Goal: Information Seeking & Learning: Check status

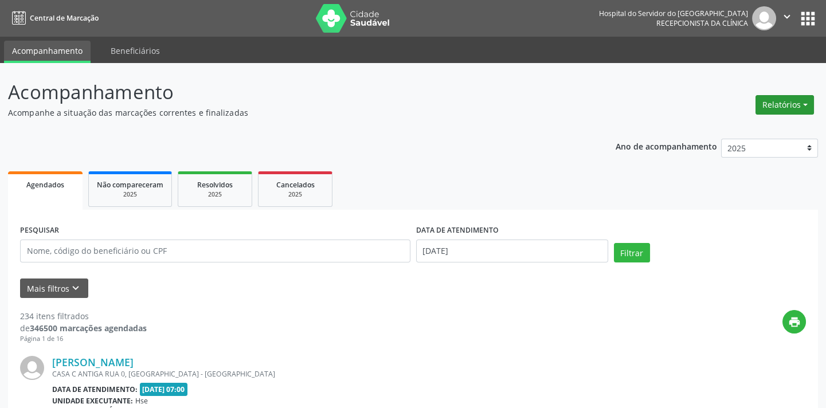
click at [805, 101] on button "Relatórios" at bounding box center [784, 104] width 58 height 19
click at [776, 130] on link "Agendamentos" at bounding box center [751, 129] width 123 height 16
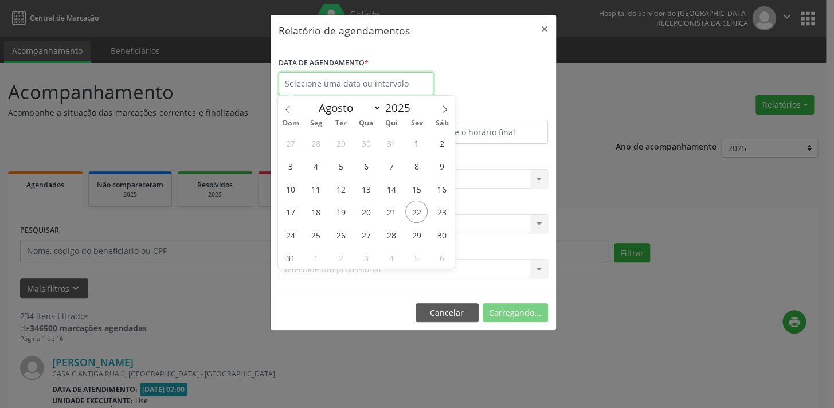
click at [309, 81] on input "text" at bounding box center [355, 83] width 155 height 23
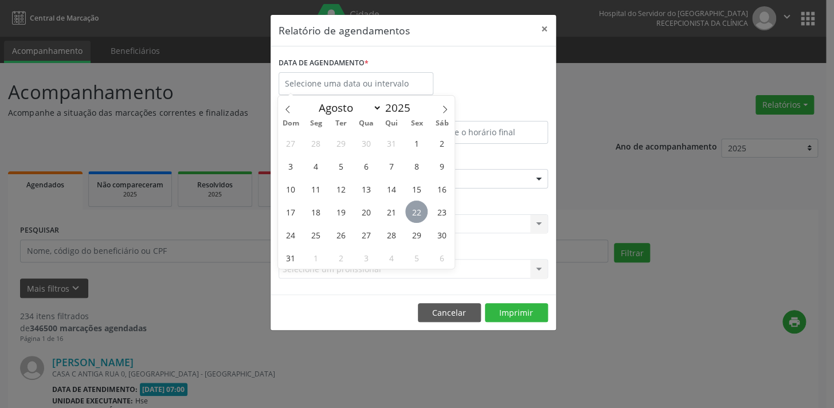
click at [415, 210] on span "22" at bounding box center [416, 212] width 22 height 22
type input "[DATE]"
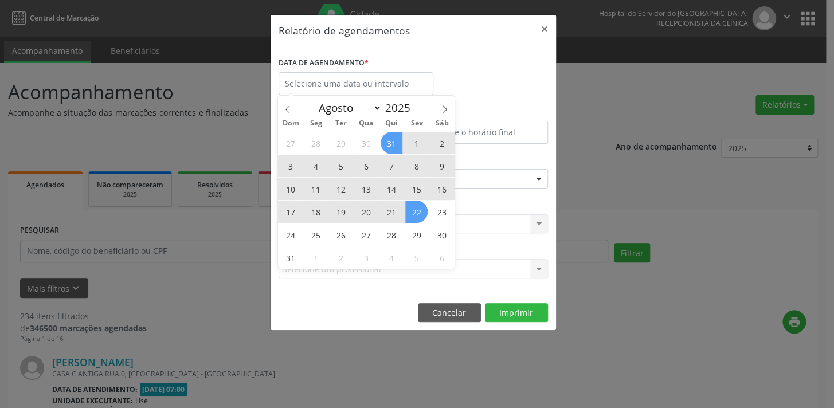
select select "7"
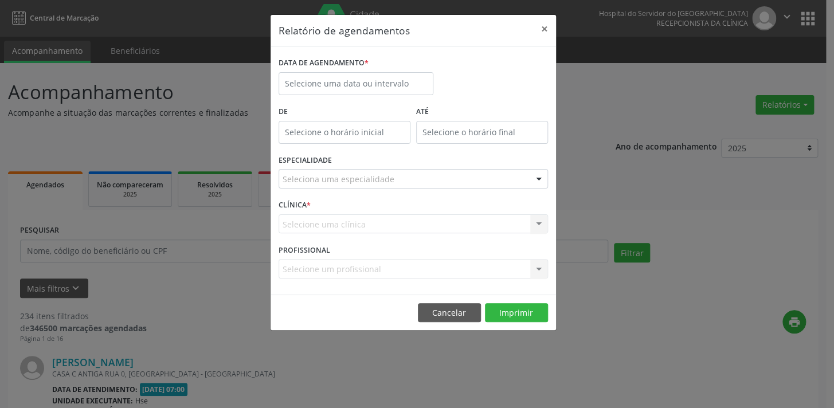
click at [599, 81] on div "Relatório de agendamentos × DATA DE AGENDAMENTO * De ATÉ ESPECIALIDADE Selecion…" at bounding box center [417, 204] width 834 height 408
click at [365, 81] on input "text" at bounding box center [355, 83] width 155 height 23
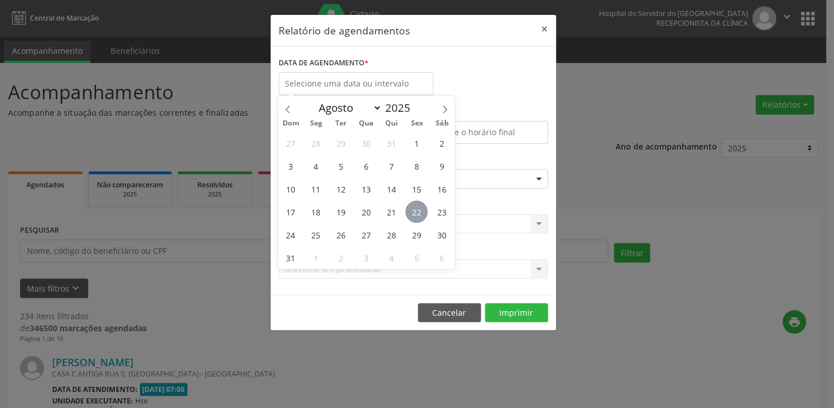
click at [411, 207] on span "22" at bounding box center [416, 212] width 22 height 22
type input "[DATE]"
click at [411, 207] on span "22" at bounding box center [416, 212] width 22 height 22
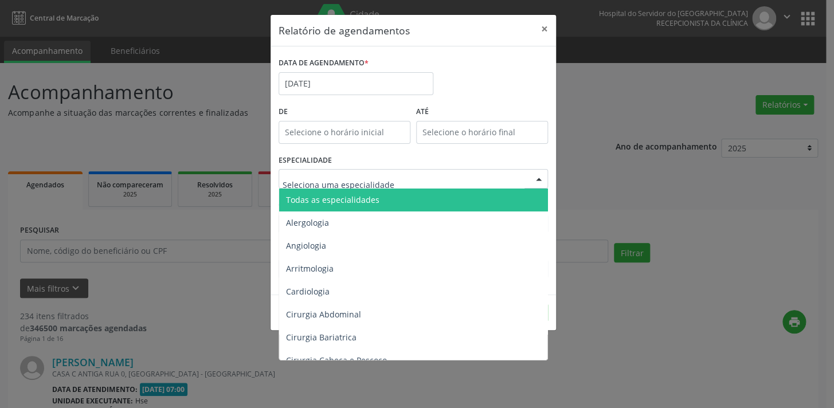
click at [325, 199] on span "Todas as especialidades" at bounding box center [332, 199] width 93 height 11
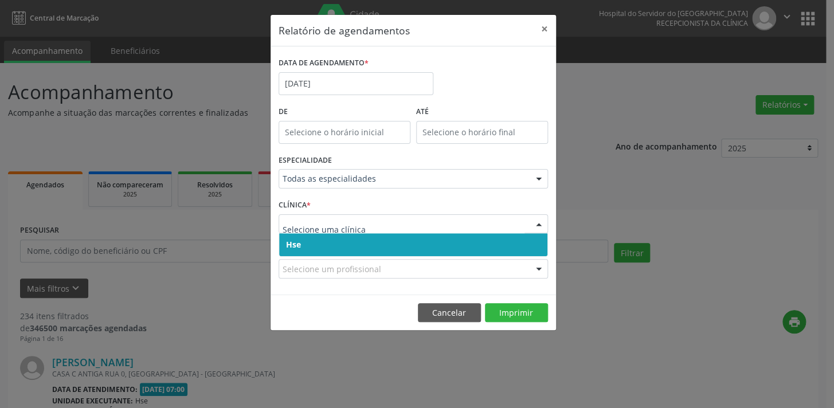
click at [319, 230] on input "text" at bounding box center [403, 229] width 242 height 23
click at [415, 242] on span "Hse" at bounding box center [413, 244] width 268 height 23
click at [515, 311] on button "Imprimir" at bounding box center [516, 312] width 63 height 19
click at [521, 311] on footer "Cancelar Imprimir" at bounding box center [412, 313] width 285 height 36
click at [504, 308] on footer "Cancelar Imprimir" at bounding box center [412, 313] width 285 height 36
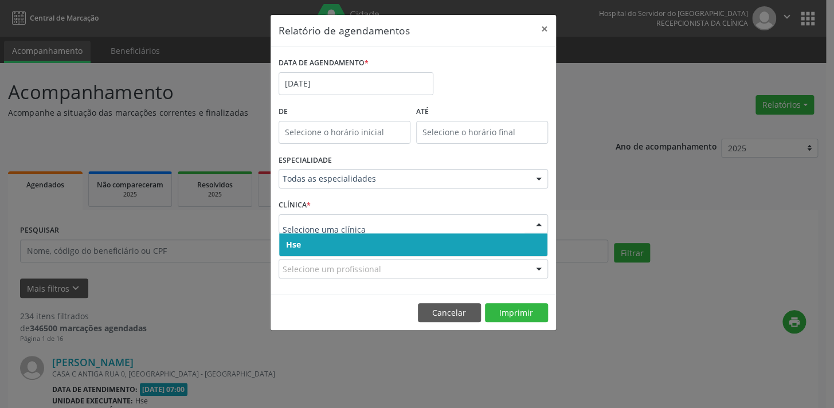
click at [504, 295] on div "DATA DE AGENDAMENTO * [DATE] De ATÉ ESPECIALIDADE Todas as especialidades Todas…" at bounding box center [412, 170] width 285 height 248
click at [339, 241] on span "Hse" at bounding box center [413, 244] width 268 height 23
click at [437, 241] on span "Hse" at bounding box center [413, 244] width 268 height 23
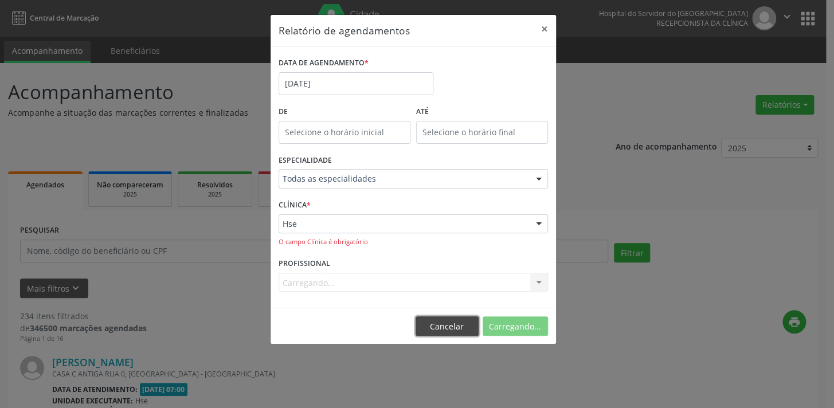
click at [441, 322] on button "Cancelar" at bounding box center [446, 325] width 63 height 19
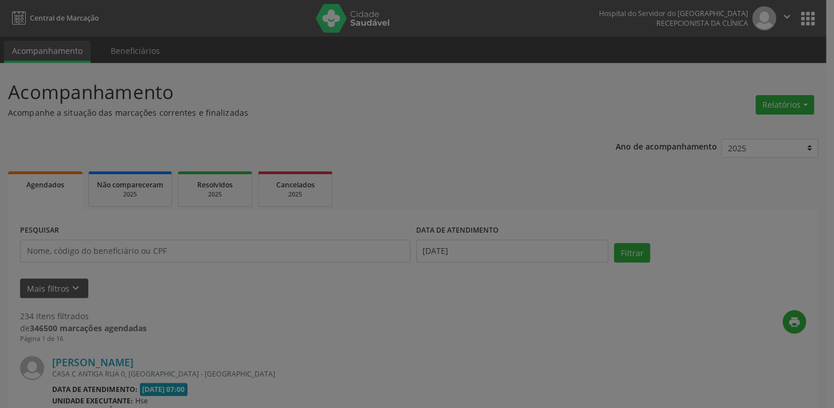
click at [434, 325] on div "print" at bounding box center [476, 327] width 659 height 34
click at [438, 323] on div "print" at bounding box center [476, 327] width 659 height 34
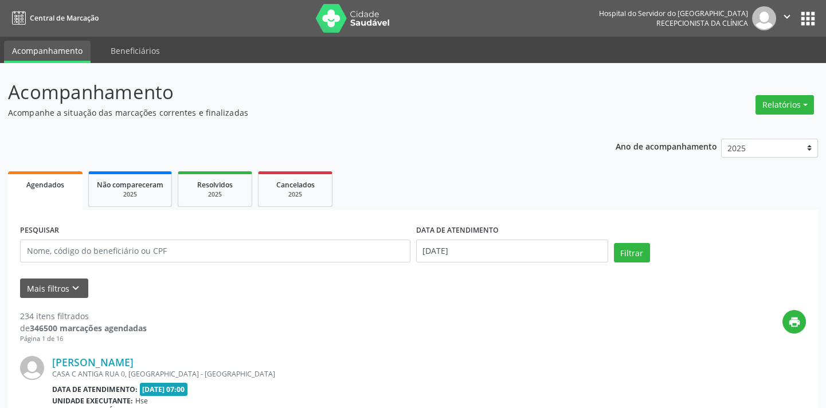
click at [443, 325] on div "print" at bounding box center [476, 327] width 659 height 34
click at [544, 26] on nav "Central de Marcação Hospital do Servidor do [GEOGRAPHIC_DATA] Recepcionista da …" at bounding box center [413, 18] width 826 height 37
click at [543, 26] on nav "Central de Marcação Hospital do Servidor do [GEOGRAPHIC_DATA] Recepcionista da …" at bounding box center [413, 18] width 826 height 37
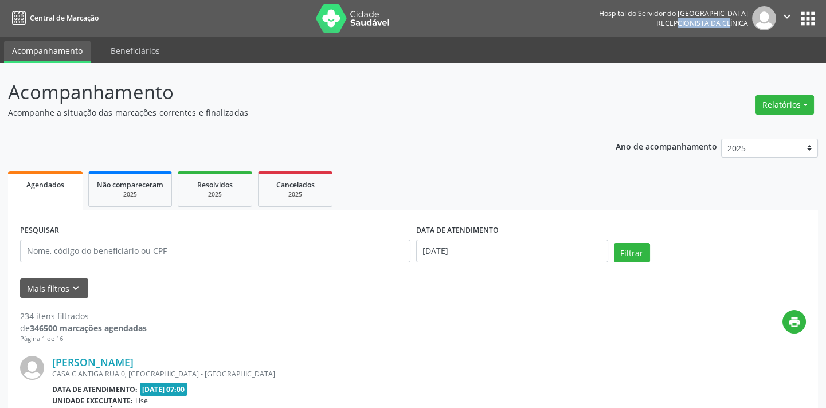
click at [445, 328] on div "print" at bounding box center [476, 327] width 659 height 34
click at [446, 328] on div "print" at bounding box center [476, 327] width 659 height 34
click at [447, 325] on div "print" at bounding box center [476, 327] width 659 height 34
click at [447, 323] on div "print" at bounding box center [476, 327] width 659 height 34
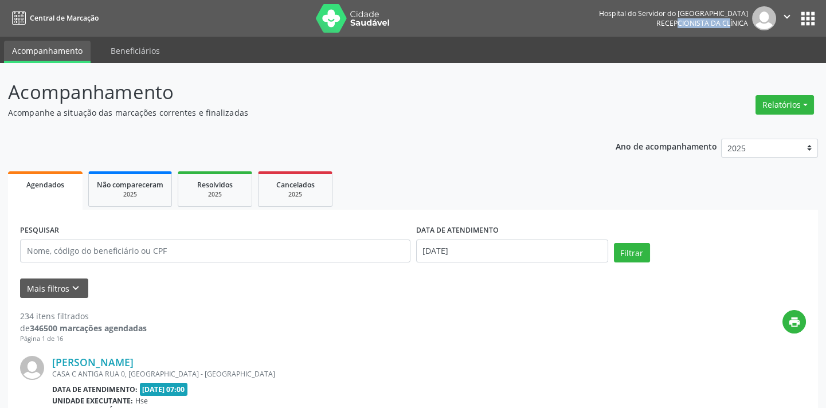
click at [451, 326] on div "print" at bounding box center [476, 327] width 659 height 34
click at [453, 312] on div "print" at bounding box center [476, 327] width 659 height 34
click at [547, 24] on nav "Central de Marcação Hospital do Servidor do [GEOGRAPHIC_DATA] Recepcionista da …" at bounding box center [413, 18] width 826 height 37
click at [545, 27] on nav "Central de Marcação Hospital do Servidor do [GEOGRAPHIC_DATA] Recepcionista da …" at bounding box center [413, 18] width 826 height 37
click at [453, 324] on div "print" at bounding box center [476, 327] width 659 height 34
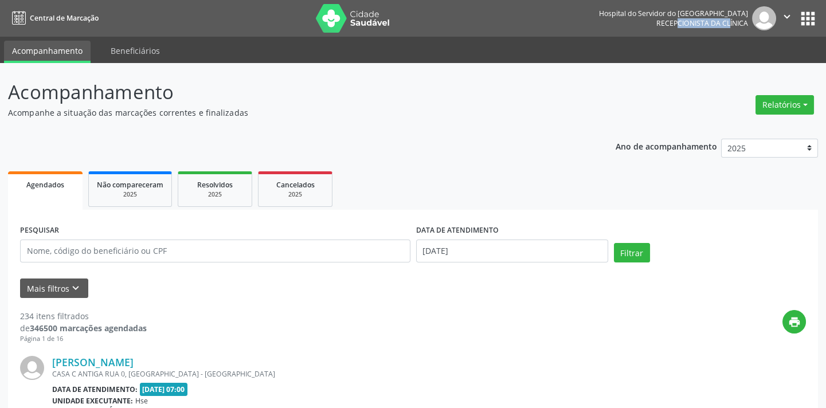
click at [453, 324] on div "print" at bounding box center [476, 327] width 659 height 34
drag, startPoint x: 453, startPoint y: 324, endPoint x: 605, endPoint y: 73, distance: 293.8
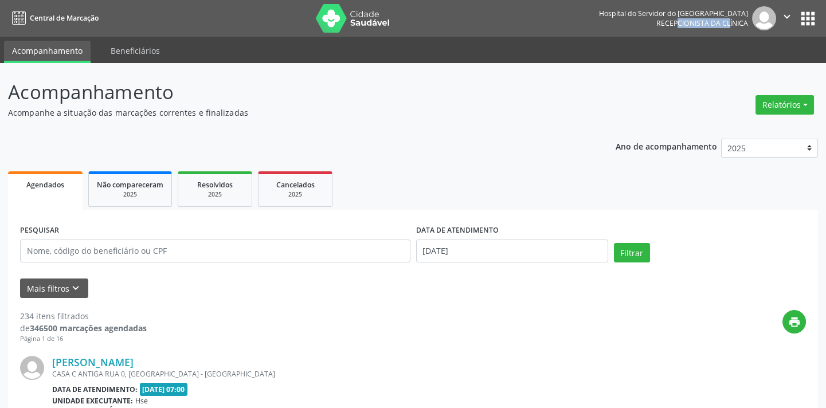
click at [457, 321] on div "print" at bounding box center [476, 327] width 659 height 34
click at [509, 324] on div "print" at bounding box center [476, 327] width 659 height 34
click at [547, 25] on nav "Central de Marcação Hospital do Servidor do [GEOGRAPHIC_DATA] Recepcionista da …" at bounding box center [413, 18] width 826 height 37
drag, startPoint x: 547, startPoint y: 25, endPoint x: 593, endPoint y: 14, distance: 47.3
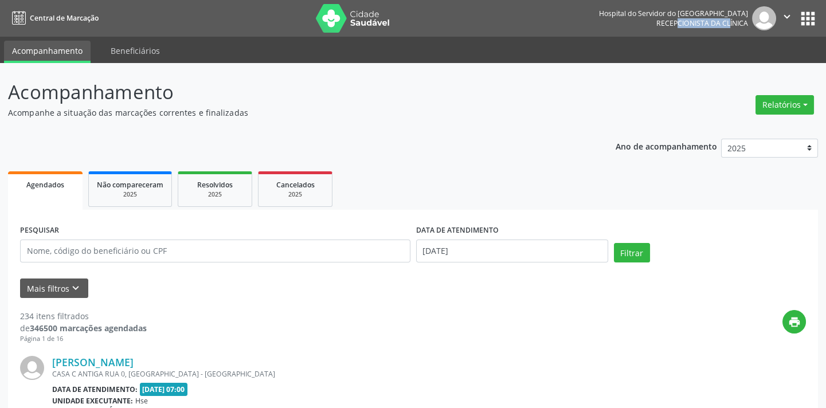
click at [543, 25] on nav "Central de Marcação Hospital do Servidor do [GEOGRAPHIC_DATA] Recepcionista da …" at bounding box center [413, 18] width 826 height 37
click at [544, 25] on nav "Central de Marcação Hospital do Servidor do [GEOGRAPHIC_DATA] Recepcionista da …" at bounding box center [413, 18] width 826 height 37
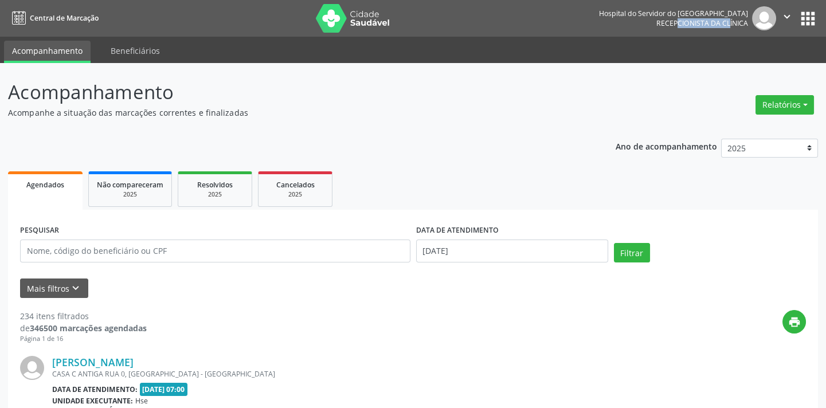
click at [540, 29] on nav "Central de Marcação Hospital do Servidor do [GEOGRAPHIC_DATA] Recepcionista da …" at bounding box center [413, 18] width 826 height 37
click at [41, 288] on button "Mais filtros keyboard_arrow_down" at bounding box center [54, 288] width 68 height 20
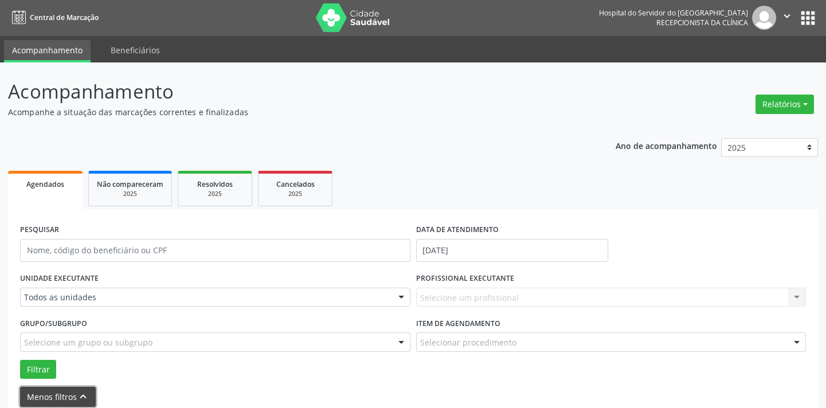
scroll to position [52, 0]
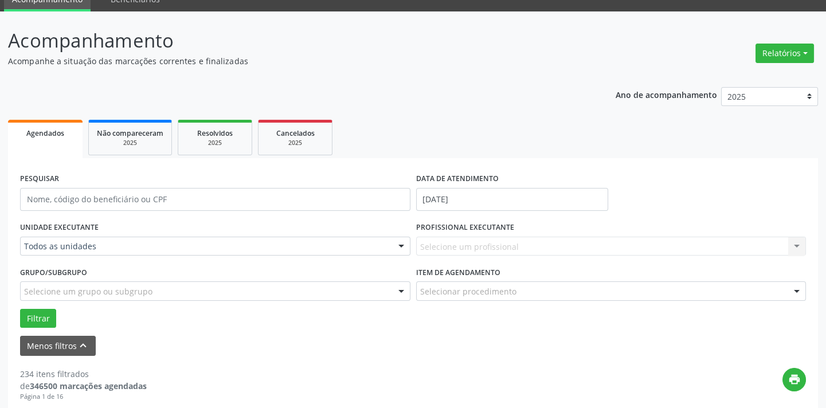
click at [74, 309] on div "Filtrar" at bounding box center [412, 318] width 791 height 19
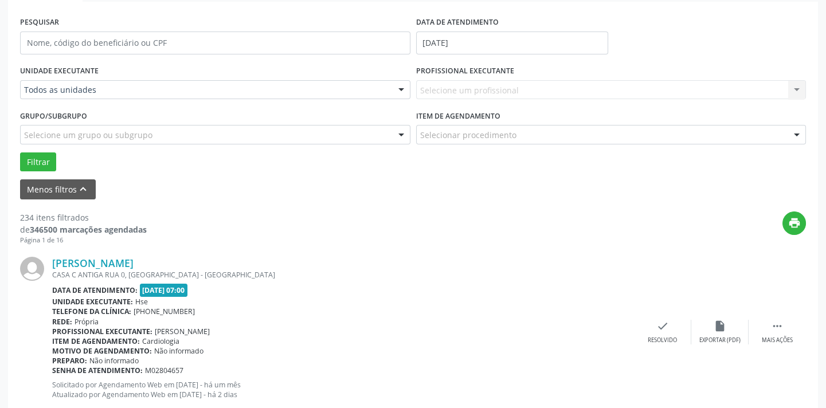
scroll to position [417, 0]
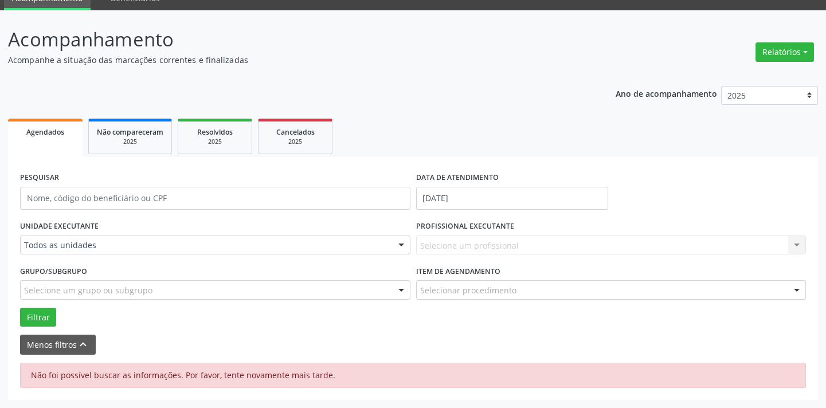
scroll to position [52, 0]
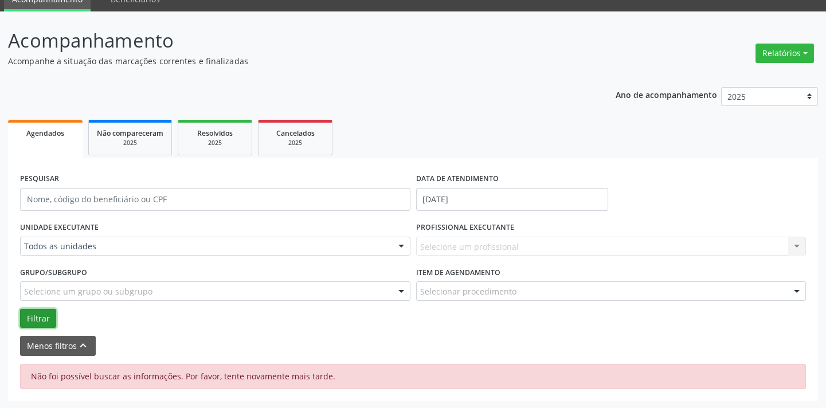
click at [33, 315] on button "Filtrar" at bounding box center [38, 318] width 36 height 19
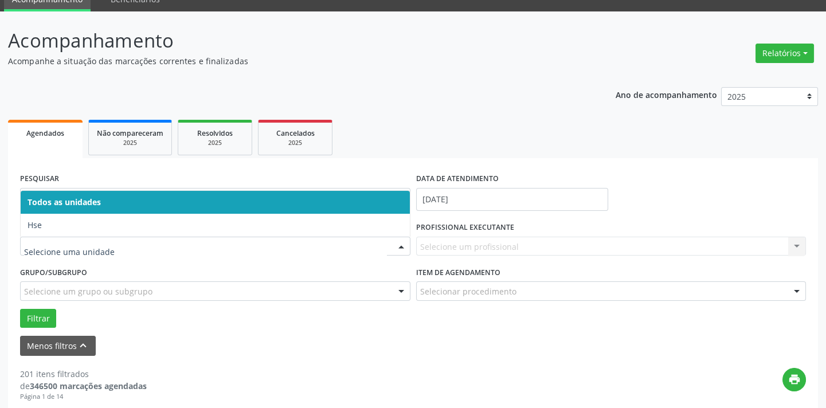
click at [112, 202] on span "Todos as unidades" at bounding box center [215, 202] width 389 height 23
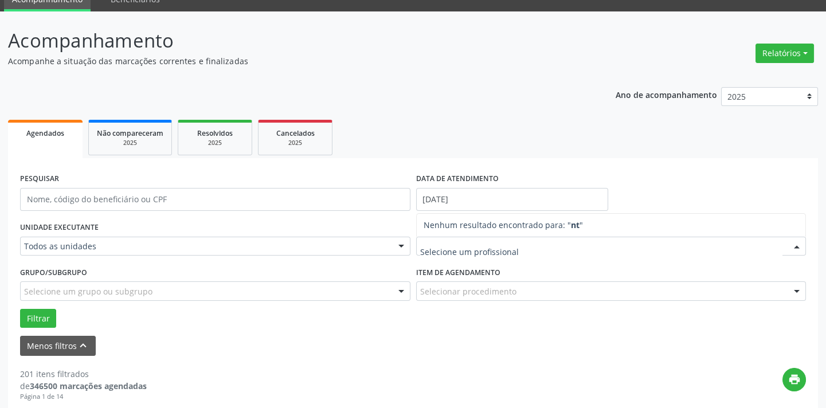
click at [435, 250] on input "text" at bounding box center [601, 252] width 363 height 23
click at [430, 237] on div at bounding box center [611, 246] width 390 height 19
click at [518, 237] on div at bounding box center [611, 246] width 390 height 19
click at [489, 62] on p "Acompanhe a situação das marcações correntes e finalizadas" at bounding box center [291, 61] width 567 height 12
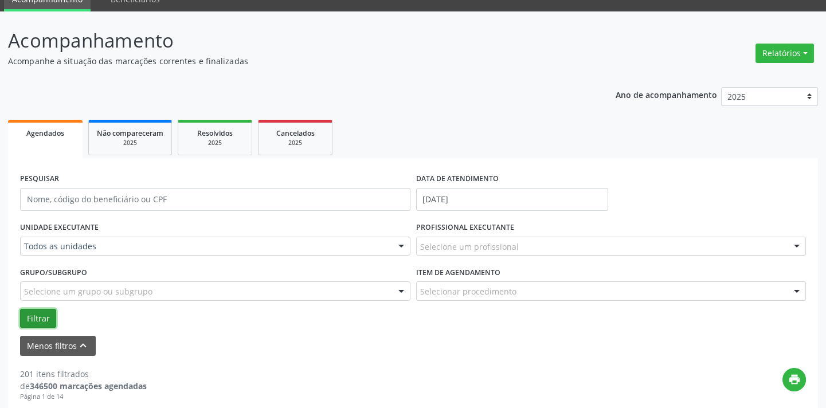
drag, startPoint x: 40, startPoint y: 315, endPoint x: 29, endPoint y: 310, distance: 11.8
click at [39, 315] on button "Filtrar" at bounding box center [38, 318] width 36 height 19
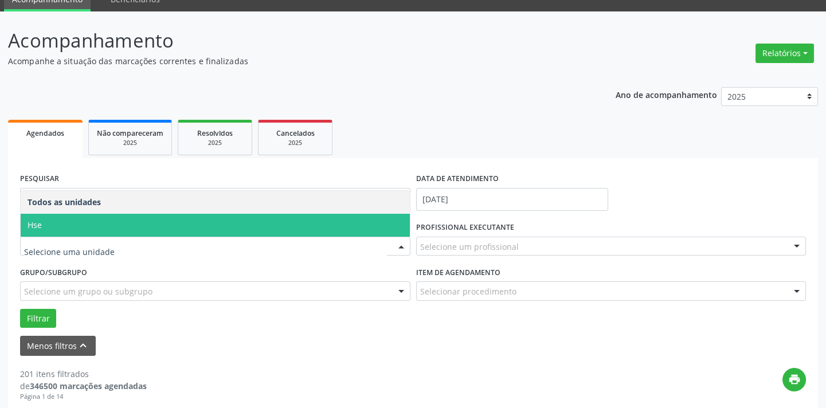
click at [100, 227] on span "Hse" at bounding box center [215, 225] width 389 height 23
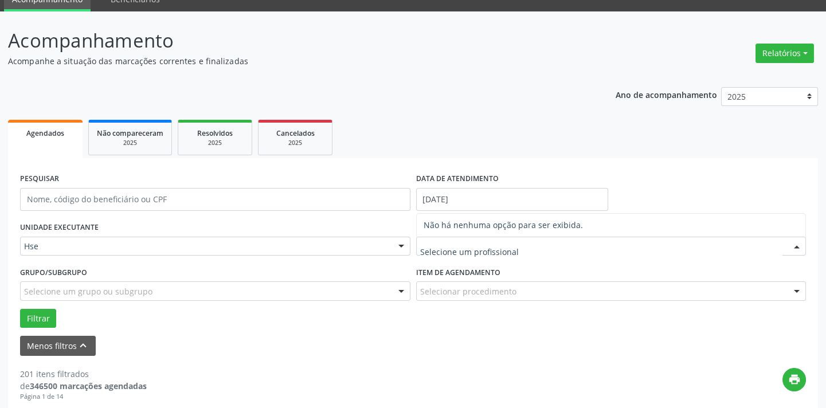
drag, startPoint x: 562, startPoint y: 253, endPoint x: 508, endPoint y: 252, distance: 53.9
click at [552, 253] on input "text" at bounding box center [601, 252] width 363 height 23
drag, startPoint x: 667, startPoint y: 125, endPoint x: 661, endPoint y: 143, distance: 18.3
click at [668, 125] on ul "Agendados Não compareceram 2025 Resolvidos 2025 Cancelados 2025" at bounding box center [413, 137] width 810 height 41
click at [454, 257] on input "text" at bounding box center [601, 252] width 363 height 23
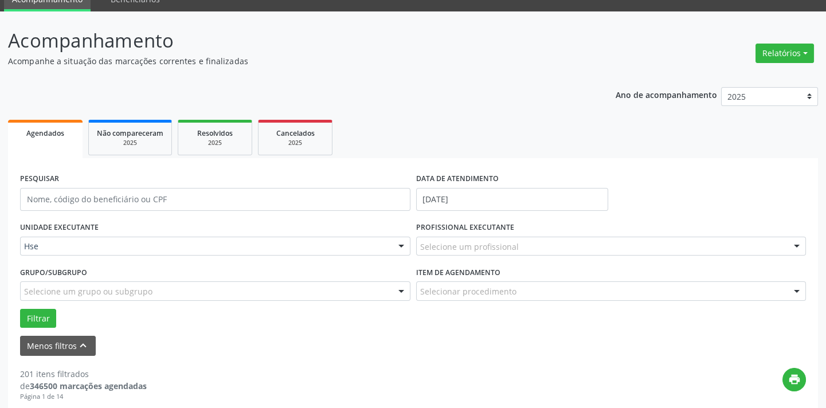
drag, startPoint x: 415, startPoint y: 238, endPoint x: 425, endPoint y: 242, distance: 10.3
click at [421, 241] on div "PROFISSIONAL EXECUTANTE Selecione um profissional Nenhum resultado encontrado p…" at bounding box center [611, 241] width 396 height 45
click at [525, 250] on input "[PERSON_NAME]" at bounding box center [601, 252] width 363 height 23
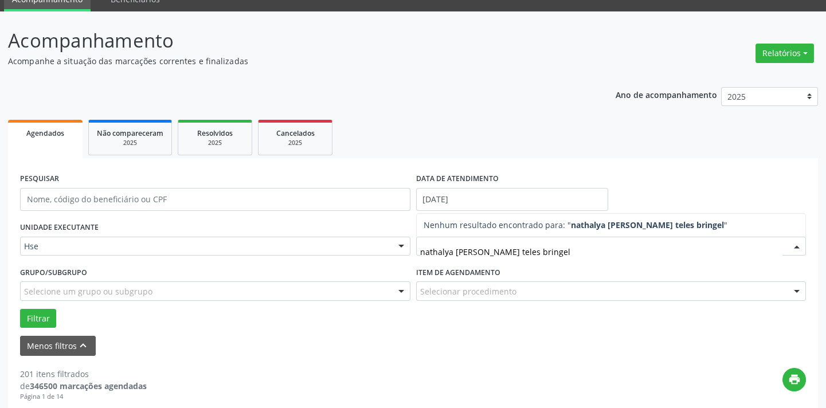
click at [586, 253] on input "nathalya [PERSON_NAME] teles bringel" at bounding box center [601, 252] width 363 height 23
click at [663, 225] on strong "nathalya [PERSON_NAME] teles bringel" at bounding box center [647, 224] width 153 height 11
click at [584, 251] on input "nathalya [PERSON_NAME] teles bringel" at bounding box center [601, 252] width 363 height 23
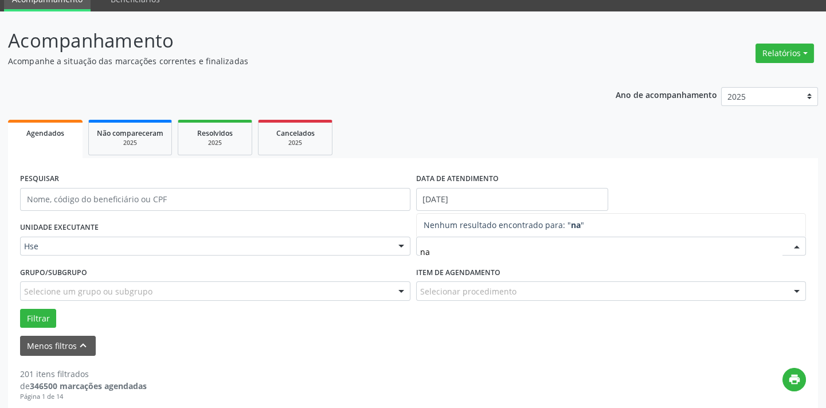
type input "n"
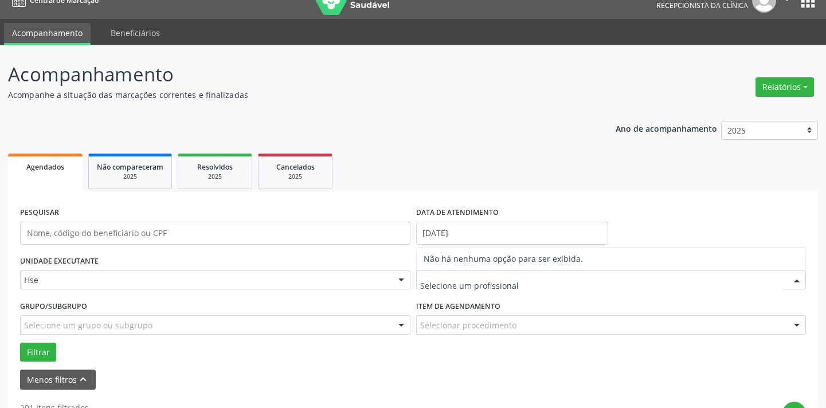
scroll to position [0, 0]
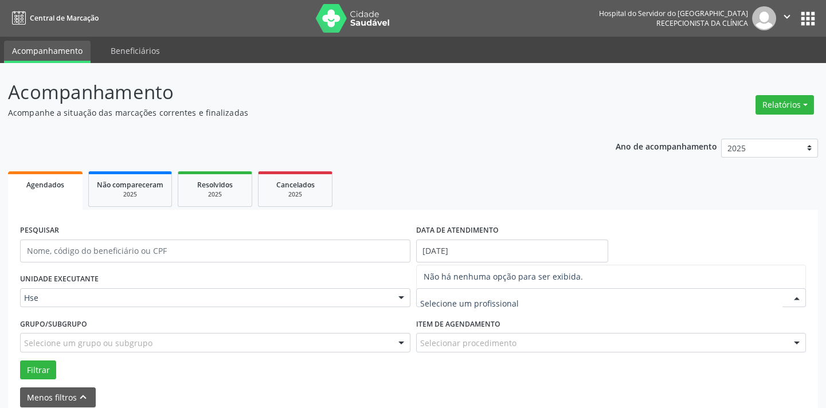
click at [38, 182] on span "Agendados" at bounding box center [45, 185] width 38 height 10
click at [56, 185] on span "Agendados" at bounding box center [45, 185] width 38 height 10
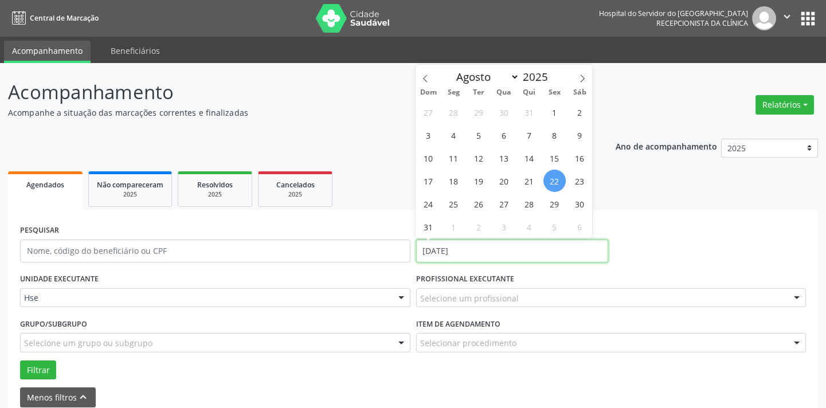
click at [467, 251] on input "[DATE]" at bounding box center [512, 251] width 192 height 23
click at [557, 178] on span "22" at bounding box center [554, 181] width 22 height 22
type input "[DATE]"
click at [557, 178] on span "22" at bounding box center [554, 181] width 22 height 22
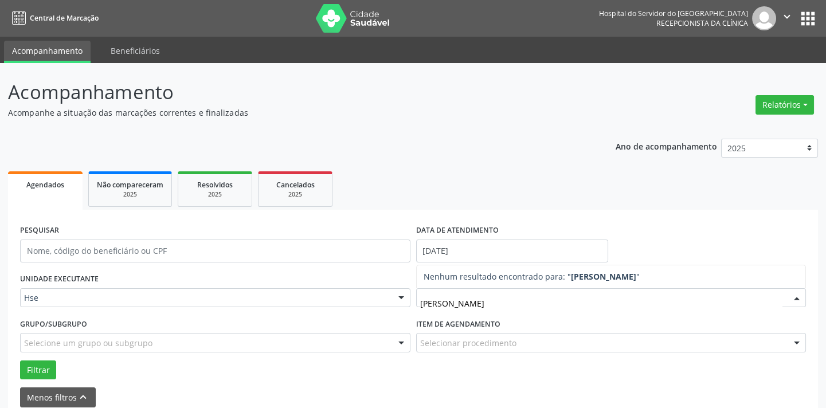
click at [442, 304] on input "[PERSON_NAME]" at bounding box center [601, 303] width 363 height 23
click at [497, 304] on input "phabllo rodrigues" at bounding box center [601, 303] width 363 height 23
type input "[PERSON_NAME] de [PERSON_NAME]"
click at [552, 306] on input "[PERSON_NAME] de [PERSON_NAME]" at bounding box center [601, 303] width 363 height 23
click at [772, 101] on button "Relatórios" at bounding box center [784, 104] width 58 height 19
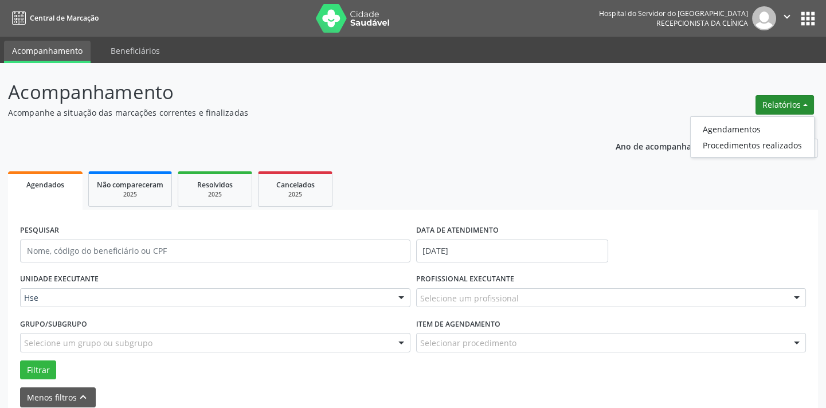
click at [772, 101] on button "Relatórios" at bounding box center [784, 104] width 58 height 19
click at [781, 99] on button "Relatórios" at bounding box center [784, 104] width 58 height 19
click at [772, 127] on link "Agendamentos" at bounding box center [751, 129] width 123 height 16
select select "7"
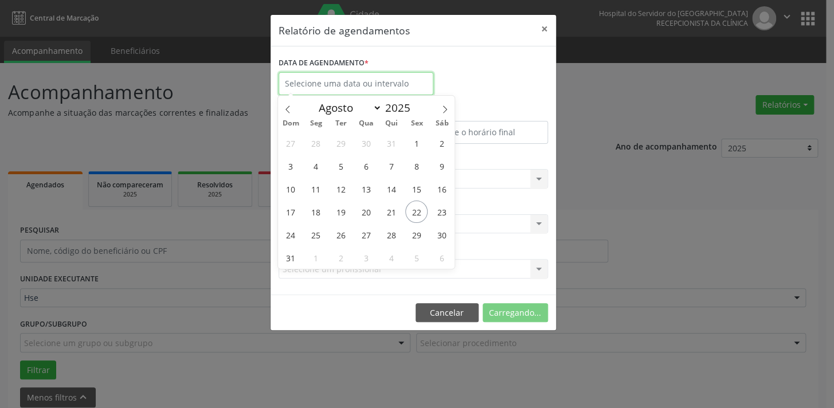
click at [298, 79] on input "text" at bounding box center [355, 83] width 155 height 23
click at [419, 211] on span "22" at bounding box center [416, 212] width 22 height 22
type input "[DATE]"
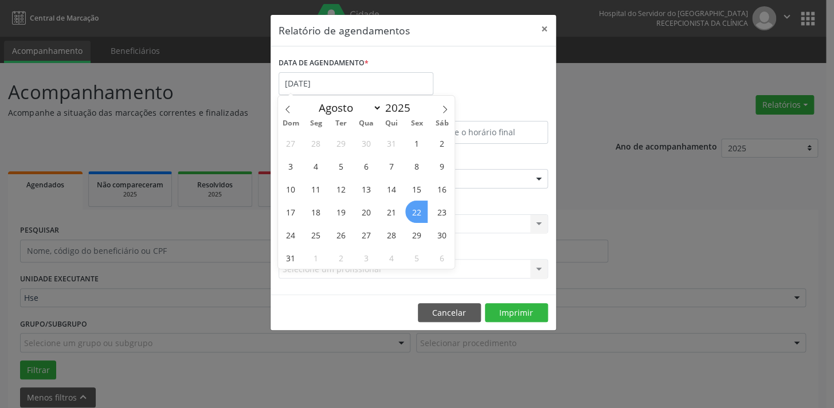
click at [417, 213] on span "22" at bounding box center [416, 212] width 22 height 22
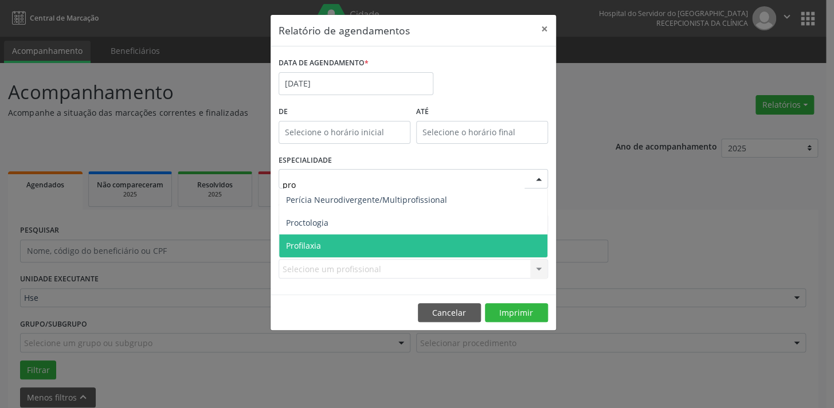
click at [313, 246] on span "Profilaxia" at bounding box center [303, 245] width 35 height 11
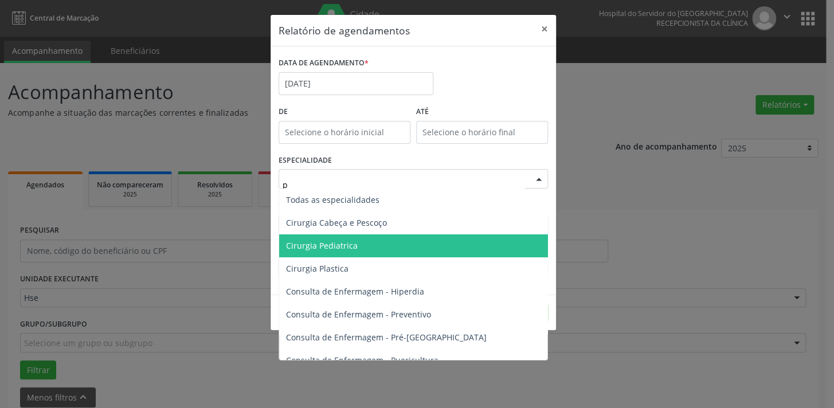
type input "pr"
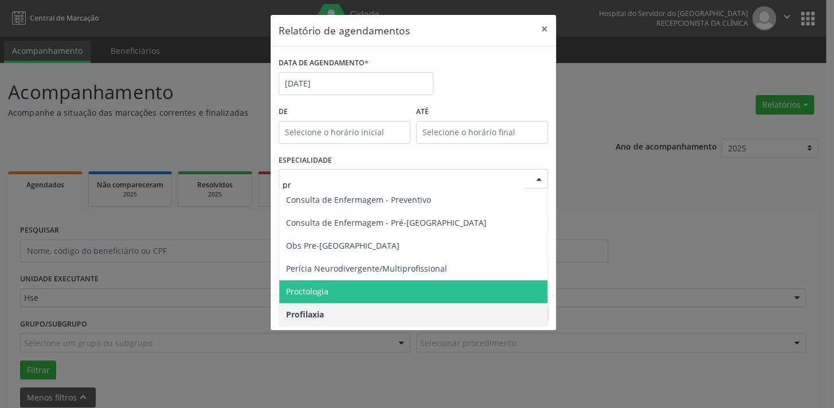
click at [340, 285] on span "Proctologia" at bounding box center [413, 291] width 268 height 23
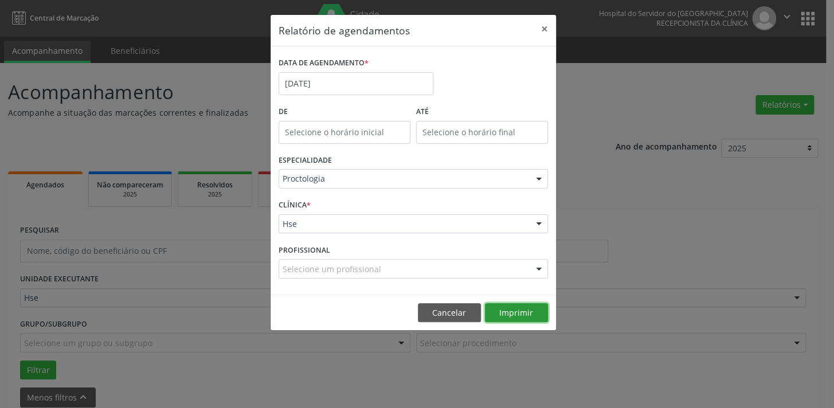
click at [522, 311] on button "Imprimir" at bounding box center [516, 312] width 63 height 19
click at [546, 28] on button "×" at bounding box center [544, 29] width 23 height 28
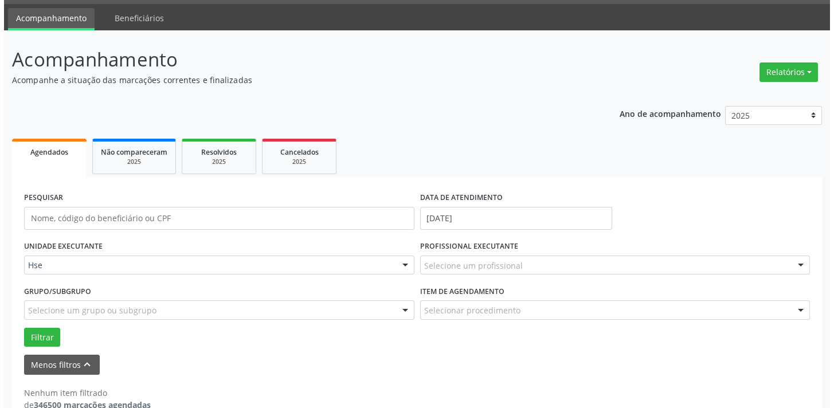
scroll to position [54, 0]
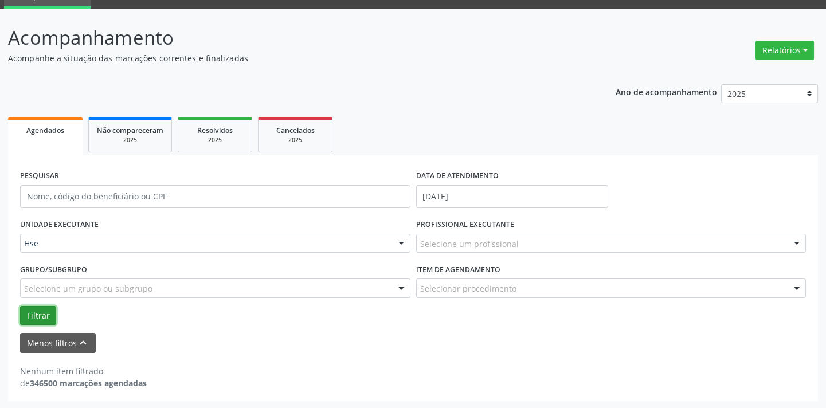
click at [37, 309] on button "Filtrar" at bounding box center [38, 315] width 36 height 19
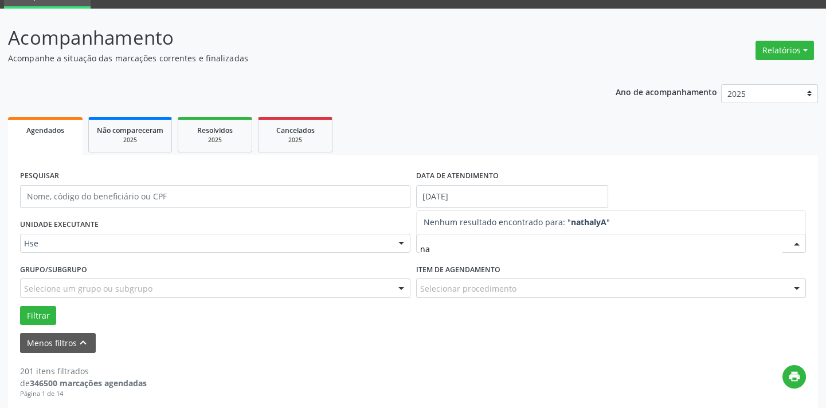
type input "n"
click at [49, 125] on span "Agendados" at bounding box center [45, 130] width 38 height 10
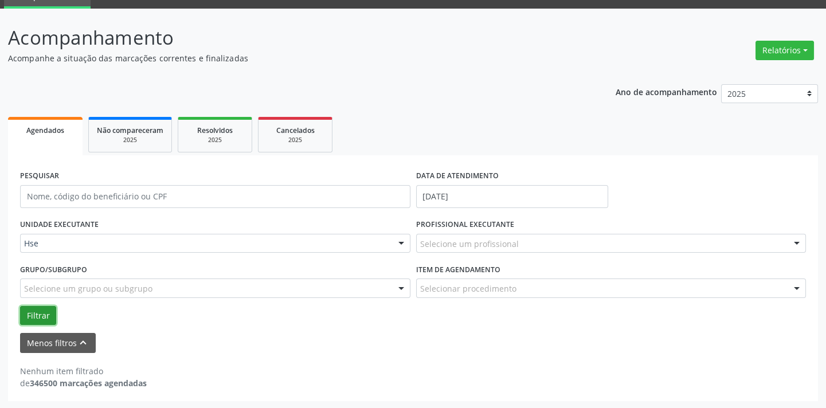
click at [37, 308] on button "Filtrar" at bounding box center [38, 315] width 36 height 19
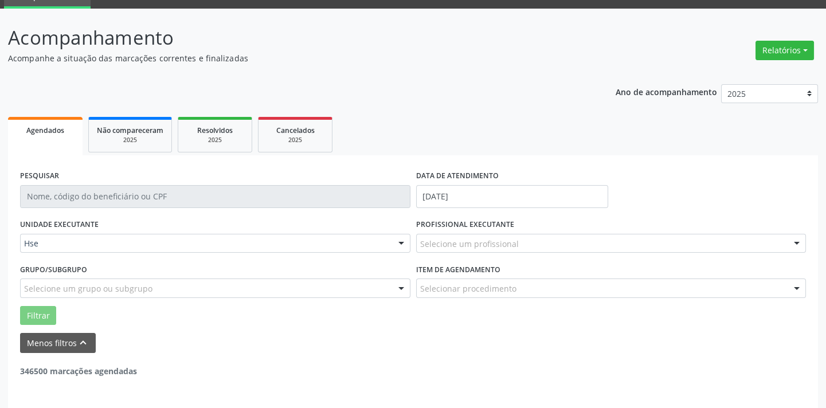
click at [594, 86] on div "Ano de acompanhamento 2025 2024 2023 2022 2021 Agendados Não compareceram 2025 …" at bounding box center [413, 257] width 810 height 362
click at [46, 128] on span "Agendados" at bounding box center [45, 130] width 38 height 10
click at [802, 48] on button "Relatórios" at bounding box center [784, 50] width 58 height 19
click at [788, 75] on link "Agendamentos" at bounding box center [751, 74] width 123 height 16
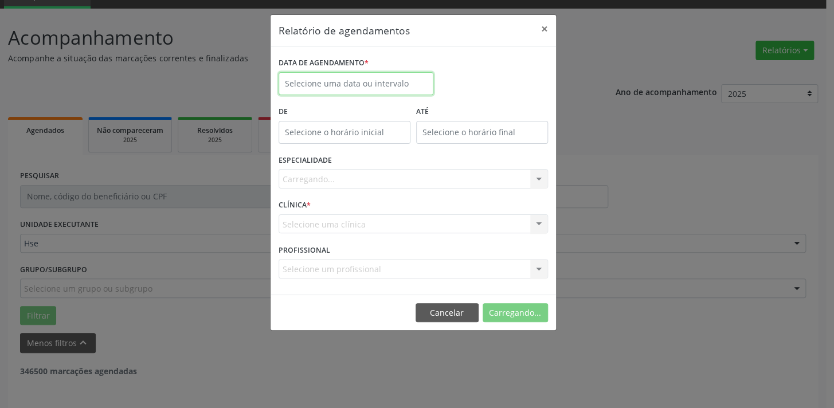
click at [294, 79] on input "text" at bounding box center [355, 83] width 155 height 23
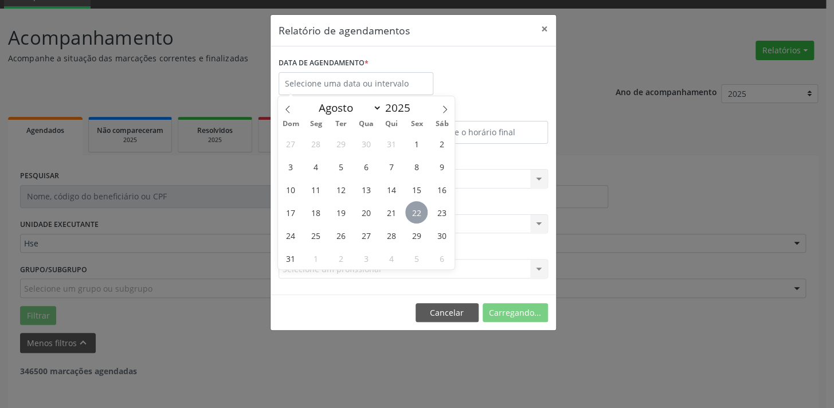
click at [418, 209] on span "22" at bounding box center [416, 212] width 22 height 22
type input "[DATE]"
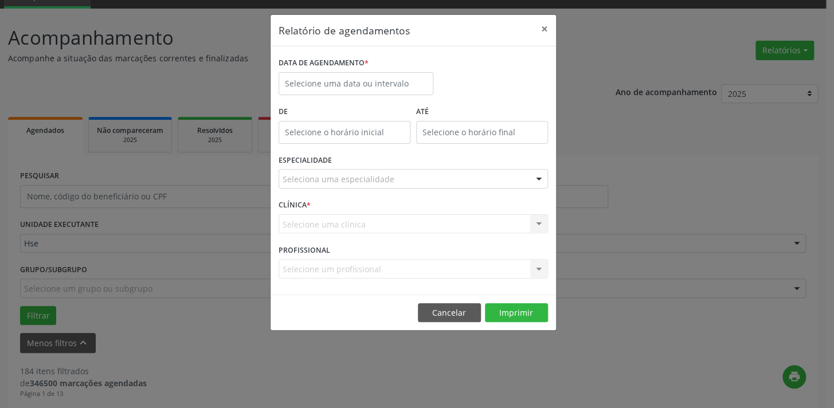
click at [653, 101] on div "Relatório de agendamentos × DATA DE AGENDAMENTO * De ATÉ ESPECIALIDADE Selecion…" at bounding box center [417, 204] width 834 height 408
click at [363, 76] on input "text" at bounding box center [355, 83] width 155 height 23
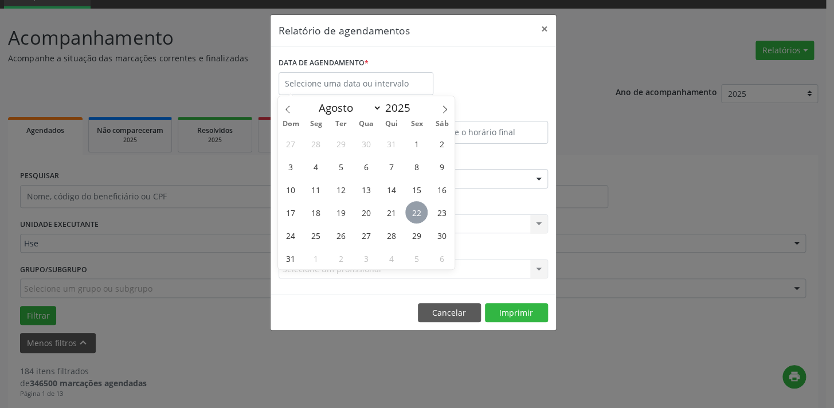
click at [414, 211] on span "22" at bounding box center [416, 212] width 22 height 22
type input "[DATE]"
click at [414, 211] on span "22" at bounding box center [416, 212] width 22 height 22
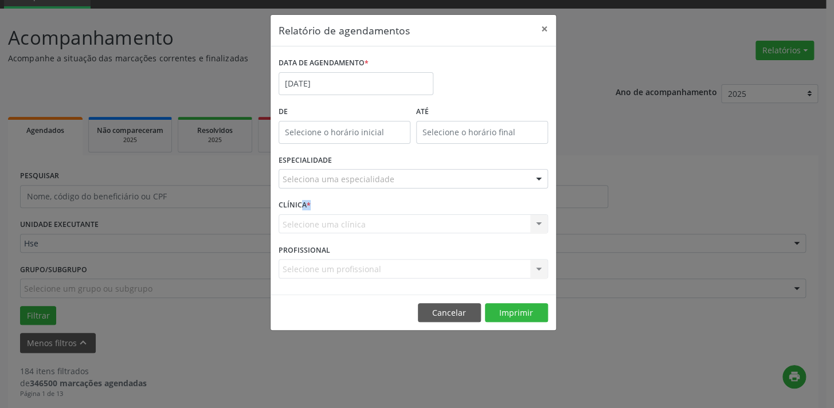
click at [415, 211] on div "CLÍNICA * Selecione uma clínica Hse Nenhum resultado encontrado para: " " Não h…" at bounding box center [413, 219] width 275 height 45
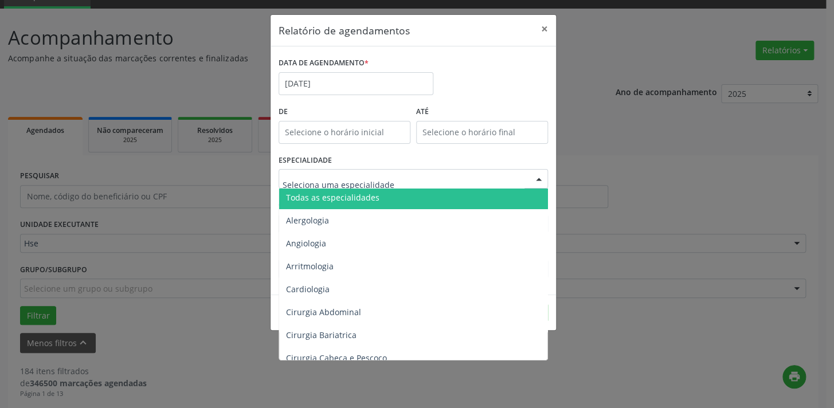
scroll to position [0, 0]
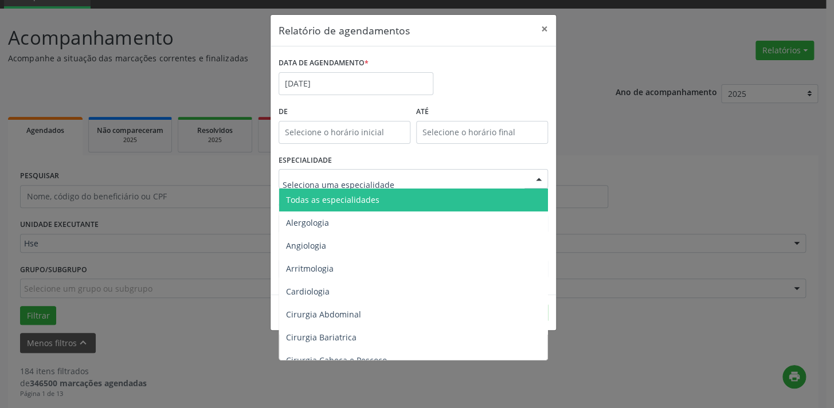
click at [393, 183] on input "text" at bounding box center [403, 184] width 242 height 23
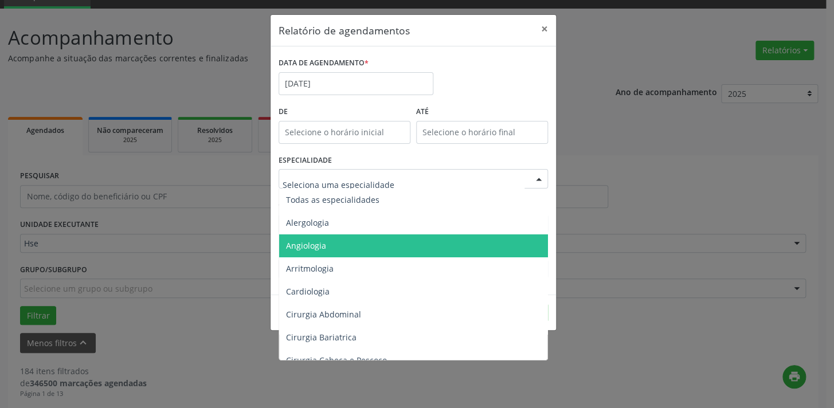
drag, startPoint x: 748, startPoint y: 273, endPoint x: 705, endPoint y: 272, distance: 42.4
click at [705, 272] on div "Relatório de agendamentos × DATA DE AGENDAMENTO * [DATE] De ATÉ ESPECIALIDADE T…" at bounding box center [417, 204] width 834 height 408
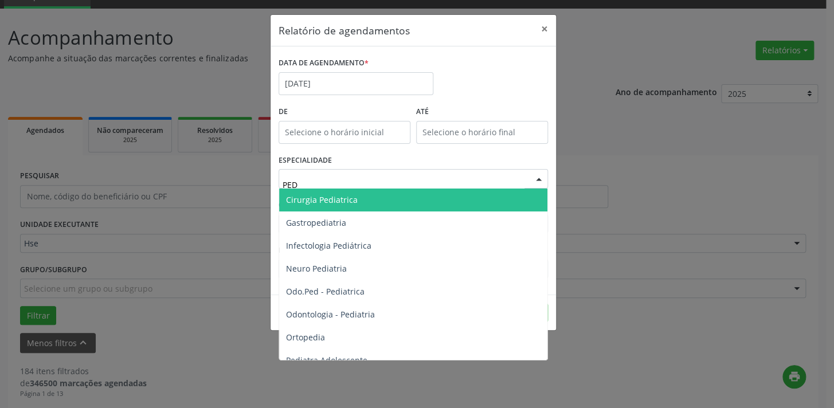
type input "PEDI"
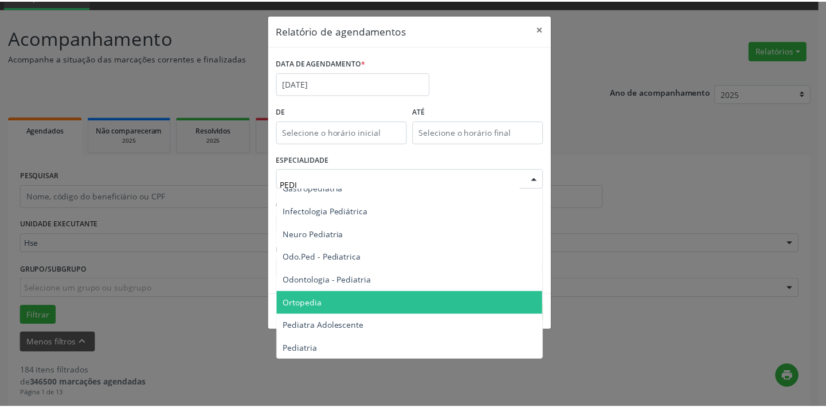
scroll to position [52, 0]
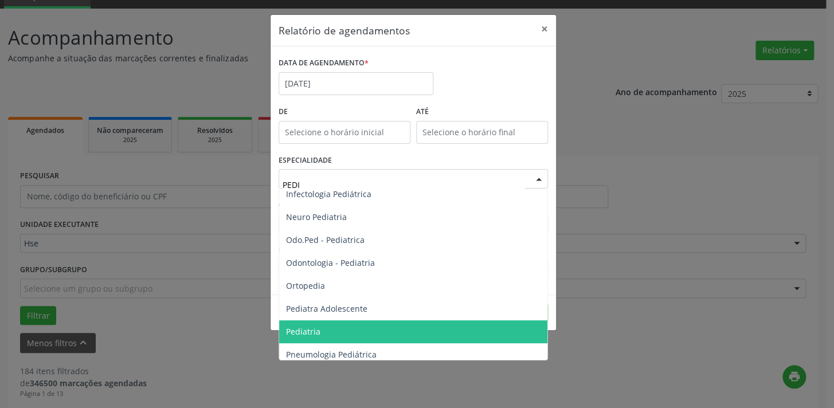
click at [318, 328] on span "Pediatria" at bounding box center [303, 331] width 34 height 11
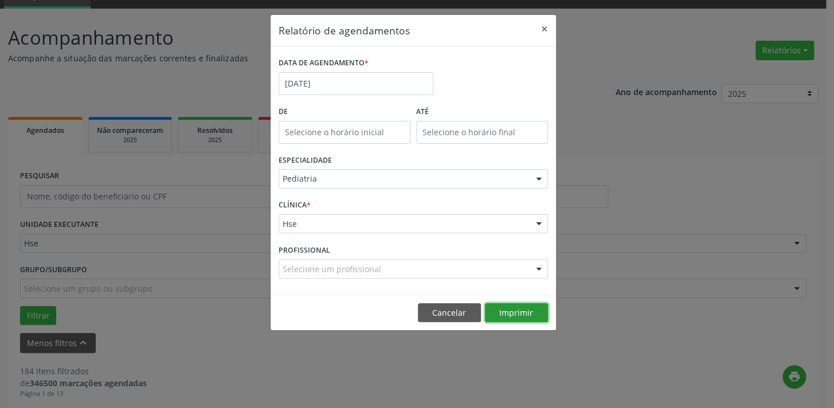
click at [504, 316] on button "Imprimir" at bounding box center [516, 312] width 63 height 19
click at [541, 23] on button "×" at bounding box center [544, 29] width 23 height 28
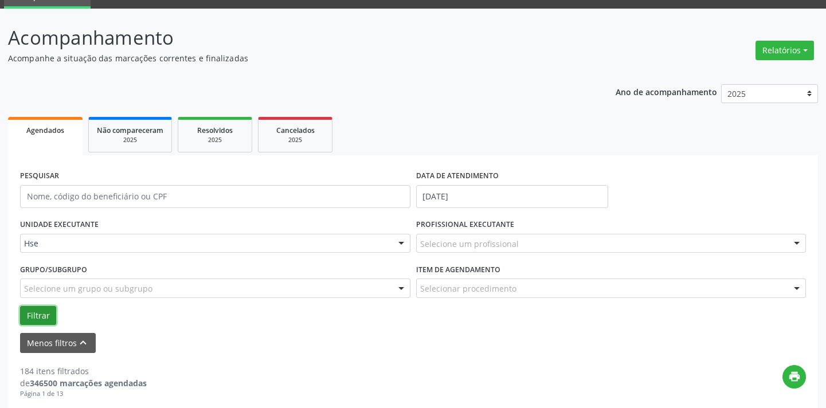
click at [37, 312] on button "Filtrar" at bounding box center [38, 315] width 36 height 19
click at [36, 124] on div "Agendados" at bounding box center [45, 130] width 58 height 12
click at [35, 313] on button "Filtrar" at bounding box center [38, 315] width 36 height 19
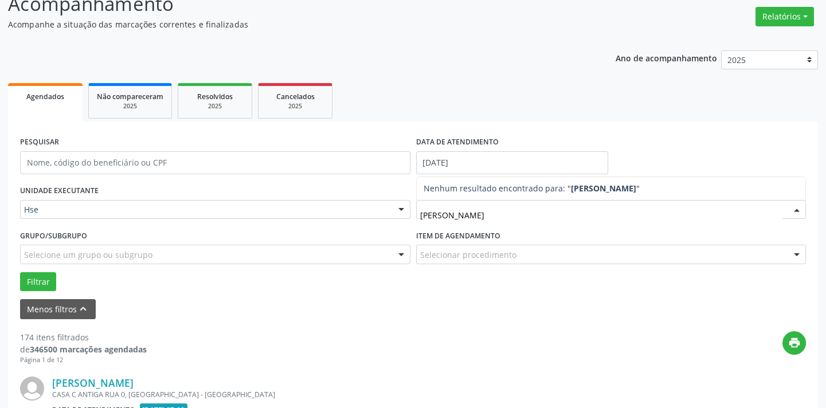
scroll to position [107, 0]
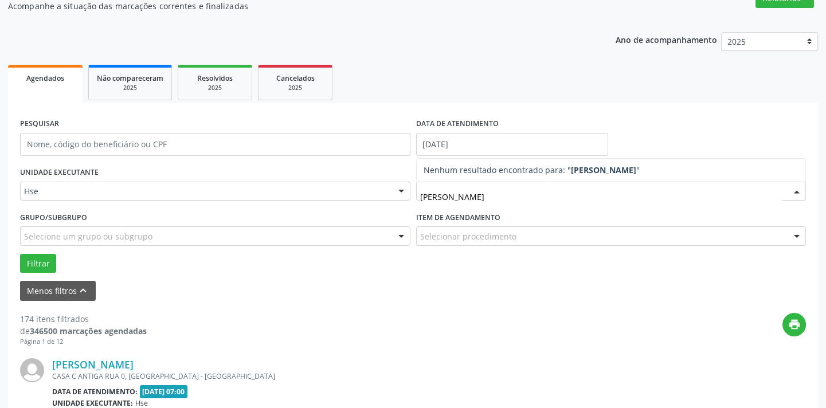
type input "[PERSON_NAME]"
